Goal: Transaction & Acquisition: Book appointment/travel/reservation

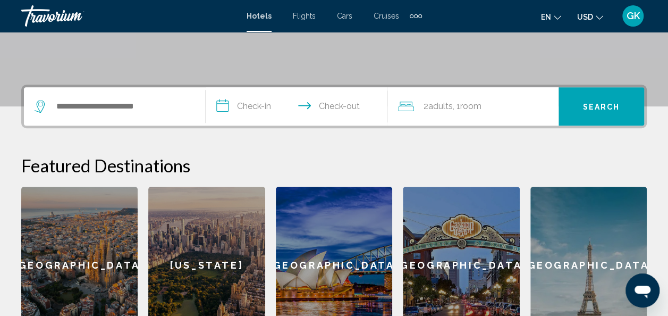
scroll to position [214, 0]
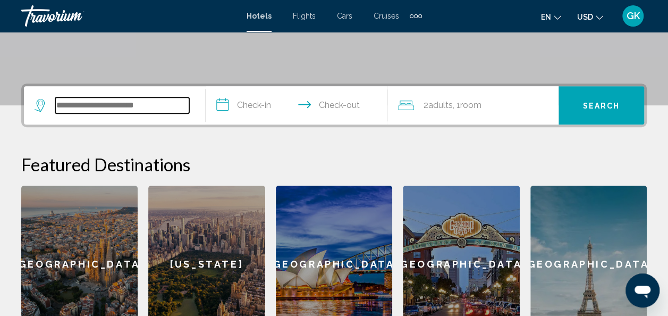
click at [94, 98] on input "Search widget" at bounding box center [122, 105] width 134 height 16
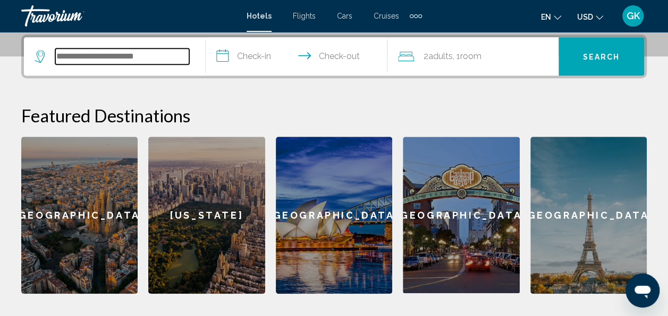
click at [103, 56] on input "Search widget" at bounding box center [122, 56] width 134 height 16
paste input "**********"
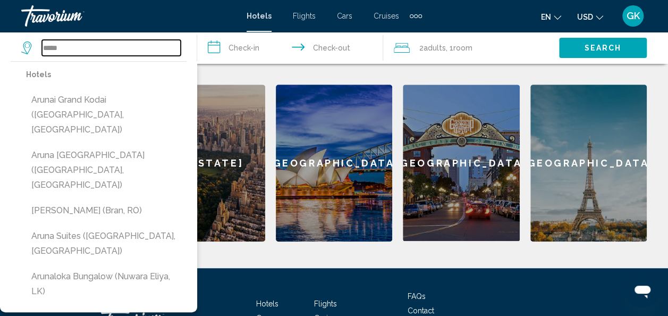
scroll to position [309, 0]
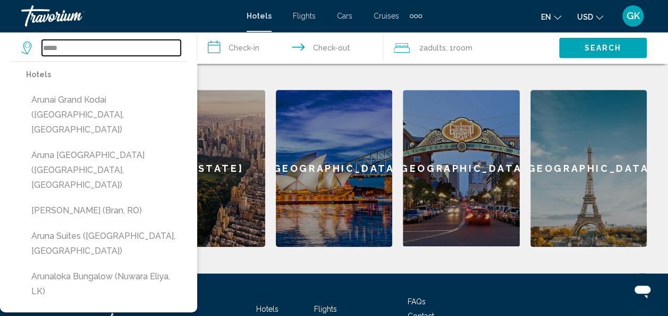
click at [83, 48] on input "*****" at bounding box center [111, 48] width 139 height 16
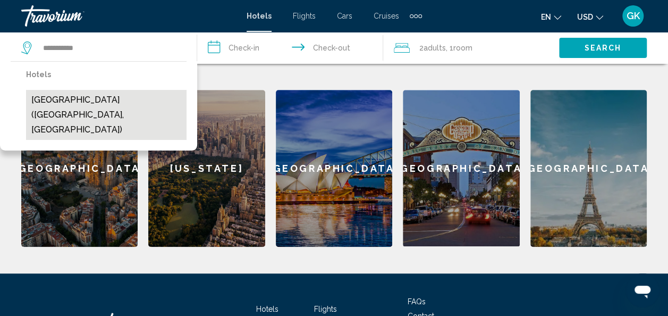
click at [88, 99] on button "[GEOGRAPHIC_DATA] ([GEOGRAPHIC_DATA], [GEOGRAPHIC_DATA])" at bounding box center [106, 115] width 161 height 50
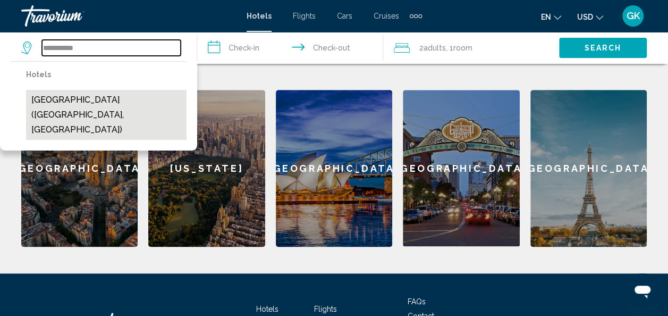
type input "**********"
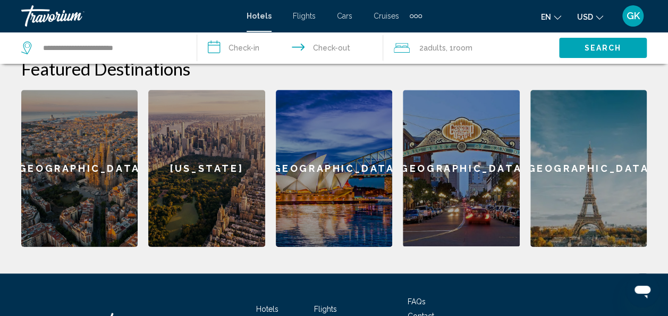
click at [234, 41] on input "**********" at bounding box center [292, 49] width 191 height 35
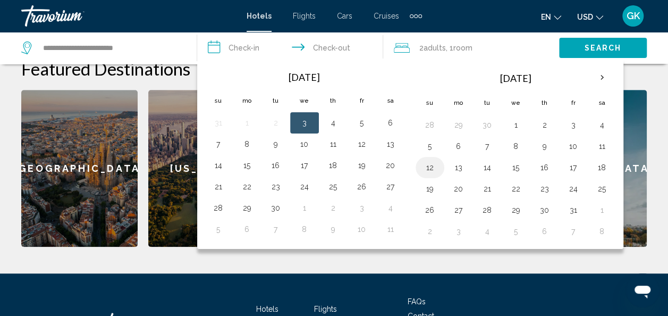
click at [429, 163] on button "12" at bounding box center [430, 167] width 17 height 15
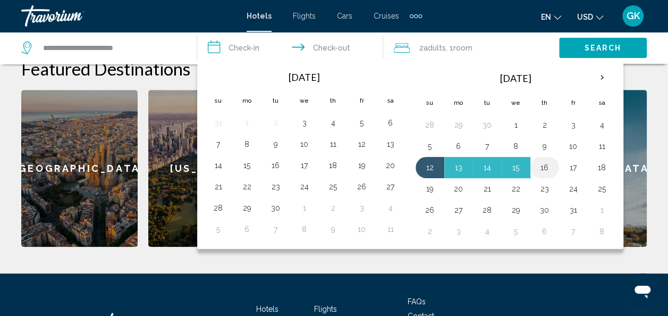
click at [546, 167] on button "16" at bounding box center [544, 167] width 17 height 15
type input "**********"
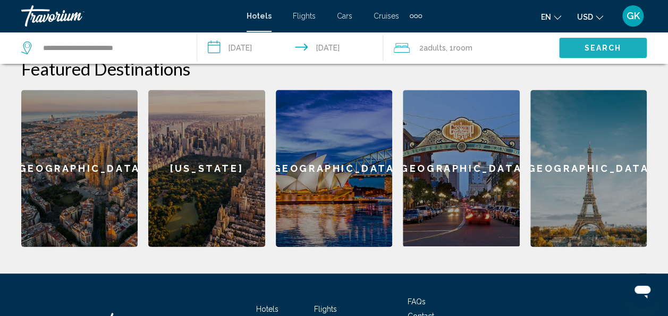
click at [601, 53] on button "Search" at bounding box center [603, 48] width 88 height 20
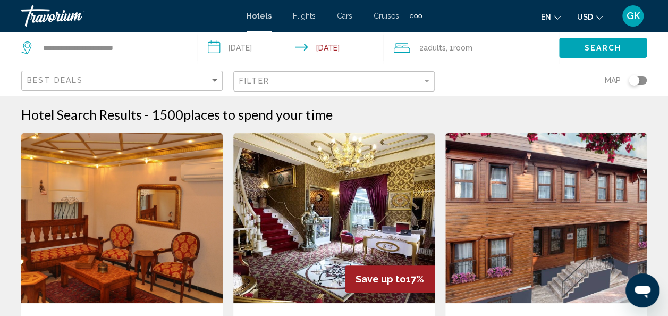
click at [453, 45] on span ", 1 Room rooms" at bounding box center [459, 47] width 27 height 15
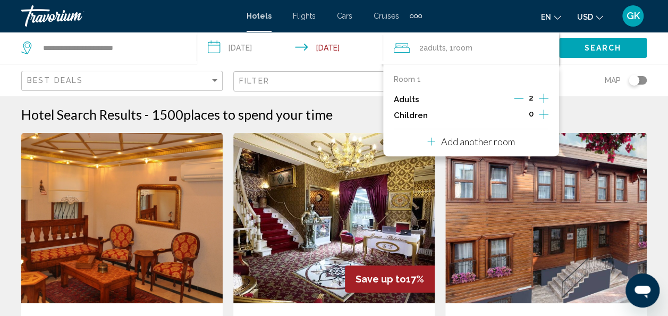
click at [547, 113] on icon "Increment children" at bounding box center [544, 114] width 10 height 13
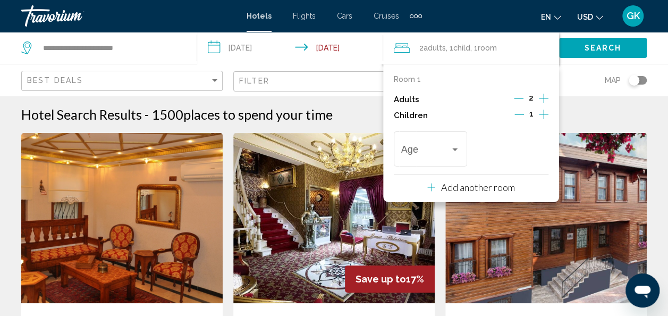
click at [547, 113] on icon "Increment children" at bounding box center [544, 114] width 10 height 13
click at [455, 148] on div "Travelers: 2 adults, 2 children" at bounding box center [454, 149] width 5 height 3
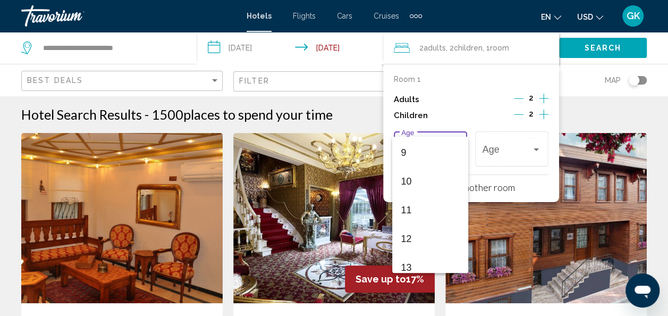
scroll to position [253, 0]
click at [415, 186] on span "10" at bounding box center [430, 185] width 59 height 29
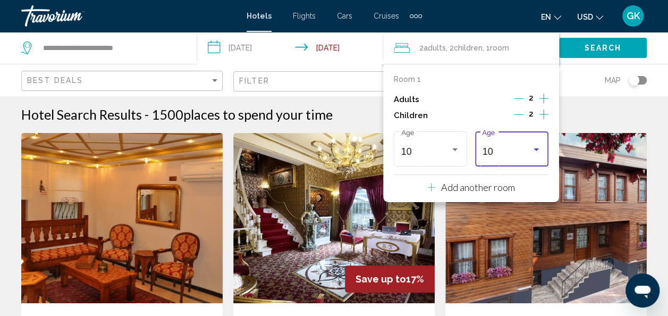
click at [483, 153] on span "10" at bounding box center [487, 151] width 11 height 11
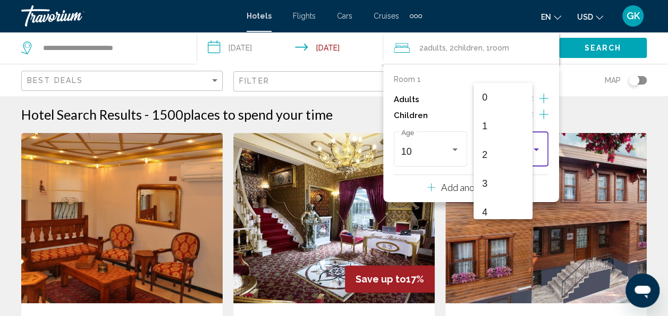
scroll to position [233, 0]
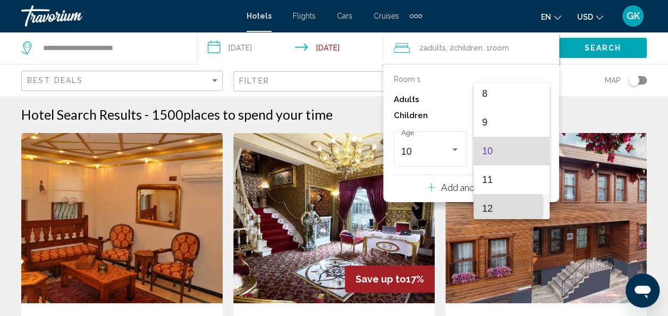
click at [479, 206] on mat-option "12" at bounding box center [512, 208] width 76 height 29
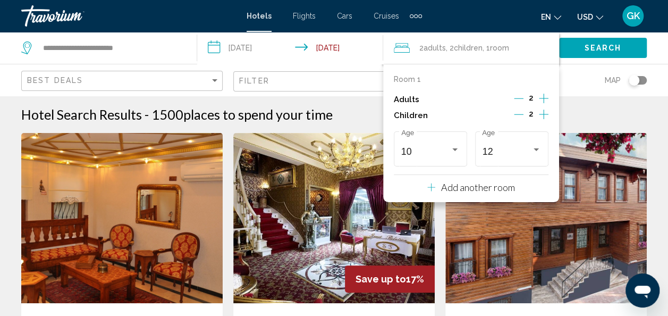
click at [464, 189] on p "Add another room" at bounding box center [478, 187] width 74 height 12
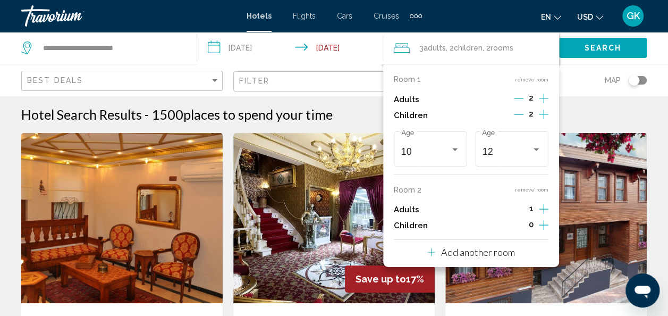
click at [406, 187] on p "Room 2" at bounding box center [408, 190] width 28 height 9
click at [536, 192] on button "remove room" at bounding box center [531, 189] width 33 height 7
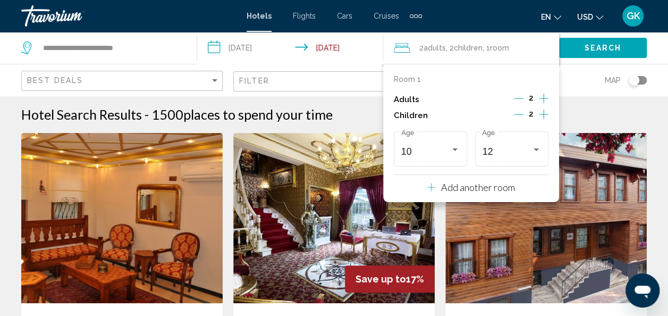
click at [565, 75] on div "Map" at bounding box center [547, 79] width 202 height 31
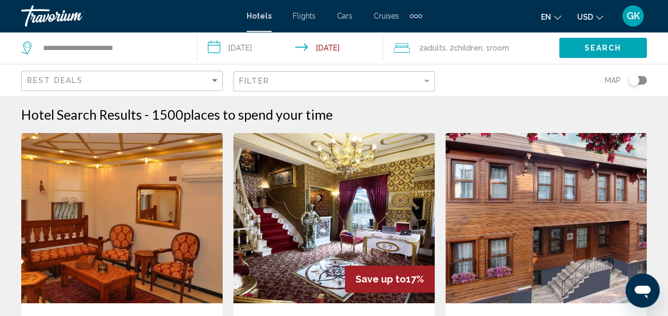
click at [584, 48] on button "Search" at bounding box center [603, 48] width 88 height 20
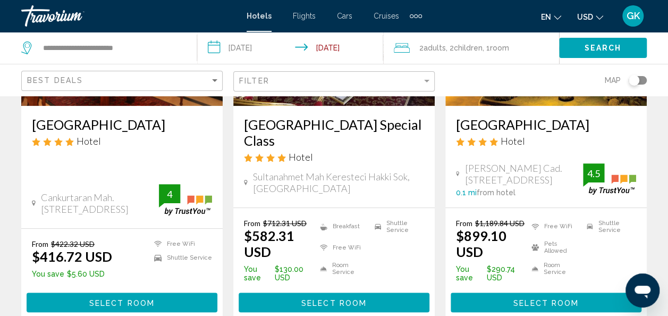
scroll to position [198, 0]
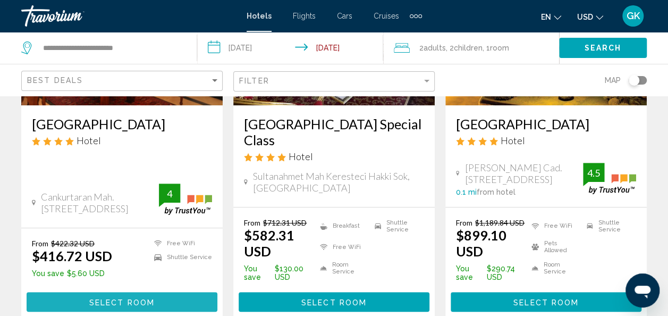
click at [127, 306] on button "Select Room" at bounding box center [122, 302] width 191 height 20
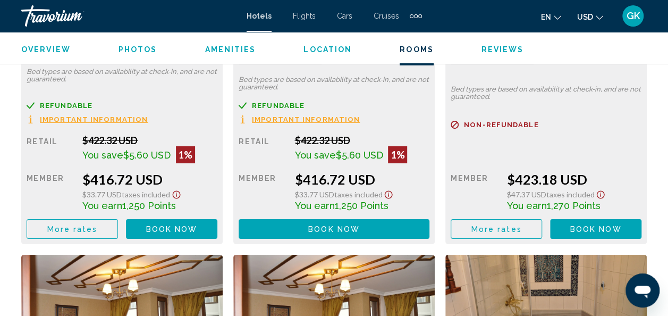
scroll to position [1819, 0]
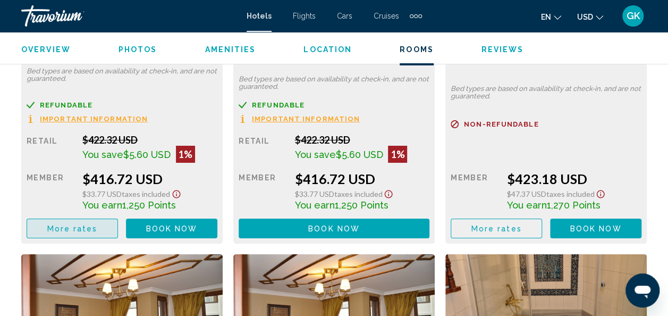
click at [87, 231] on span "More rates" at bounding box center [72, 228] width 51 height 9
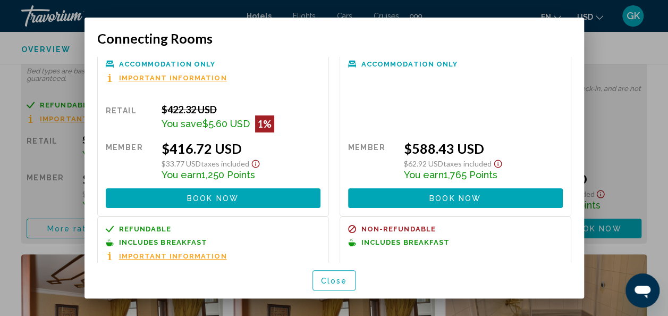
scroll to position [0, 0]
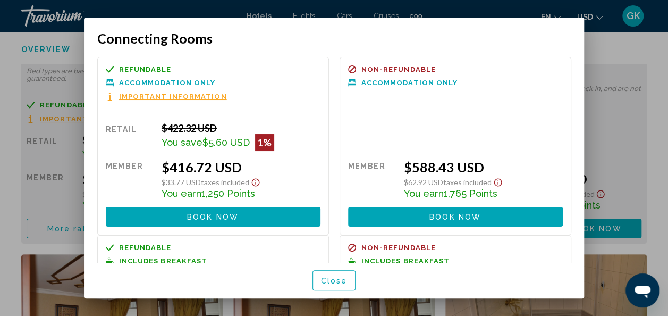
click at [600, 128] on div at bounding box center [334, 158] width 668 height 316
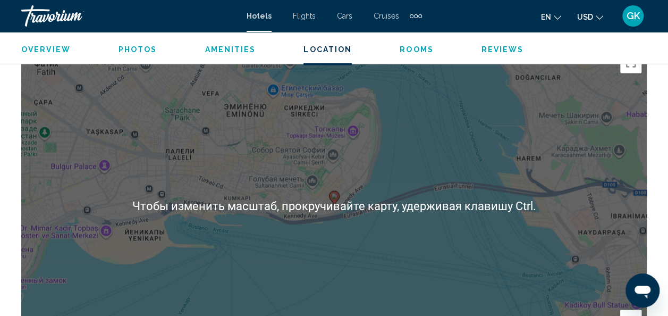
scroll to position [1245, 0]
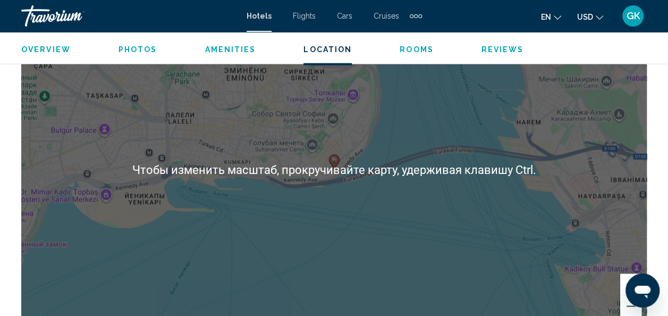
click at [278, 230] on div "Чтобы активировать перетаскивание с помощью клавиатуры, нажмите Alt + Ввод. Пос…" at bounding box center [334, 170] width 626 height 319
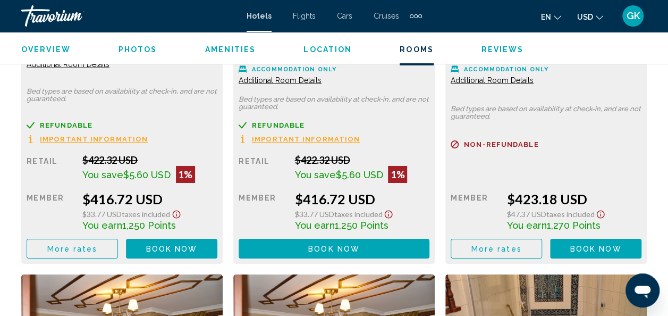
scroll to position [1799, 0]
